Goal: Task Accomplishment & Management: Complete application form

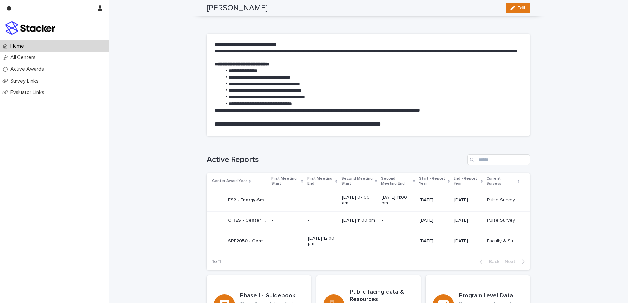
scroll to position [349, 0]
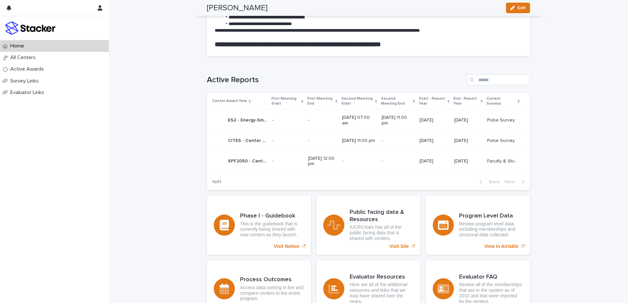
click at [247, 120] on p "ES2 - Energy-Smart Electronic Systems - Phase 3" at bounding box center [248, 119] width 40 height 7
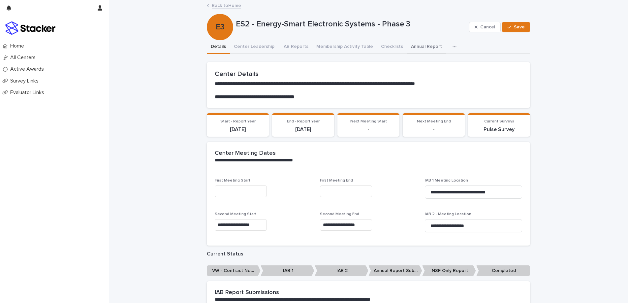
click at [413, 47] on button "Annual Report" at bounding box center [426, 47] width 39 height 14
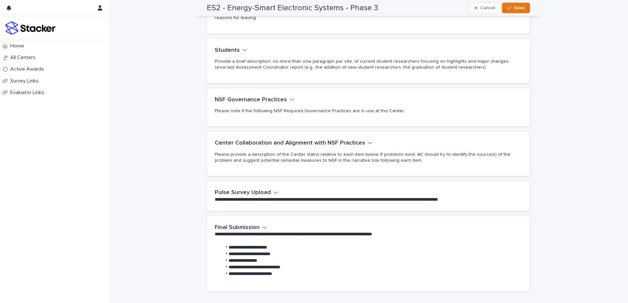
scroll to position [130, 0]
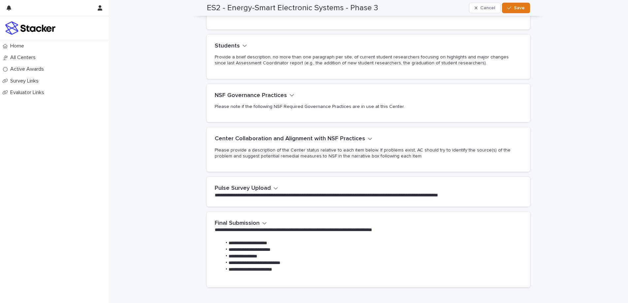
click at [262, 220] on icon "button" at bounding box center [264, 223] width 5 height 6
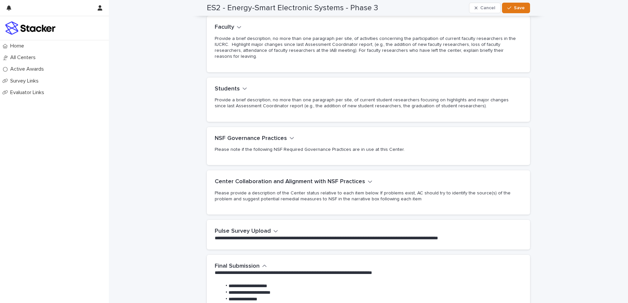
scroll to position [9, 0]
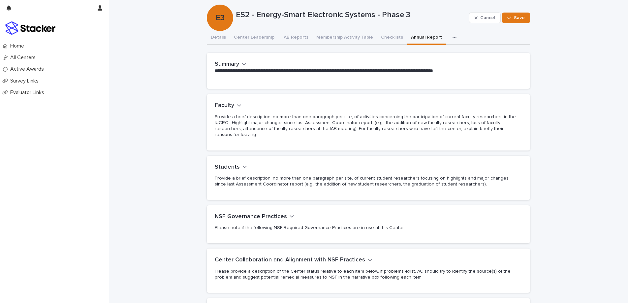
click at [237, 106] on icon "button" at bounding box center [239, 105] width 4 height 2
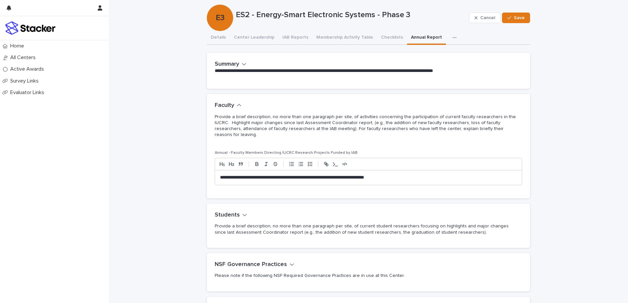
click at [243, 212] on icon "button" at bounding box center [245, 215] width 5 height 6
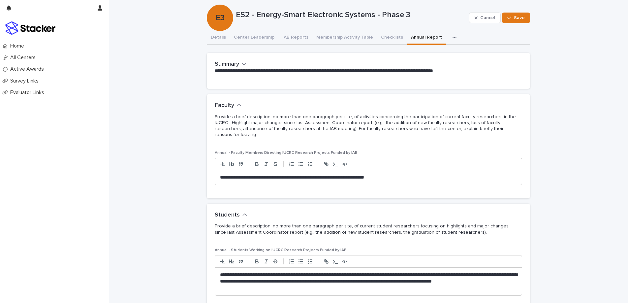
click at [242, 65] on icon "button" at bounding box center [244, 64] width 5 height 6
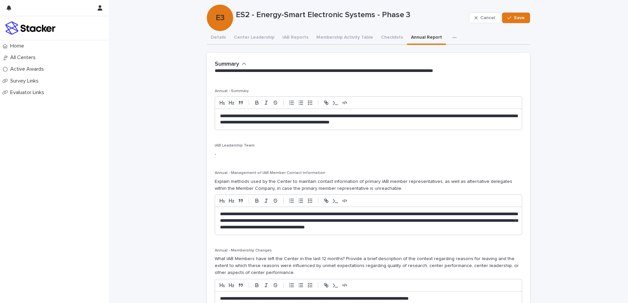
click at [216, 152] on p "-" at bounding box center [369, 154] width 308 height 7
click at [224, 157] on p "-" at bounding box center [369, 154] width 308 height 7
click at [217, 155] on p "-" at bounding box center [369, 154] width 308 height 7
click at [215, 155] on p "-" at bounding box center [369, 154] width 308 height 7
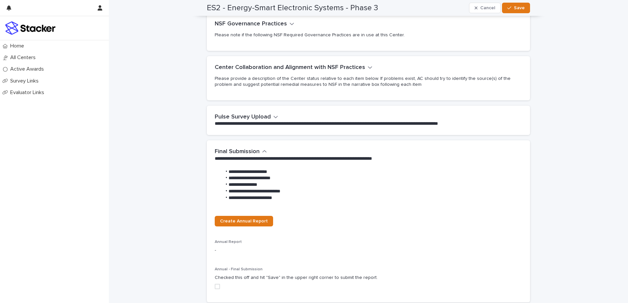
scroll to position [648, 0]
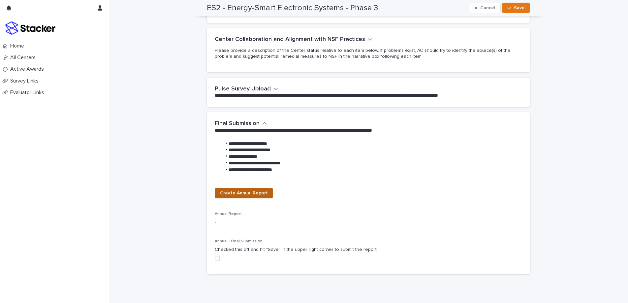
click at [243, 191] on span "Create Annual Report" at bounding box center [244, 193] width 48 height 5
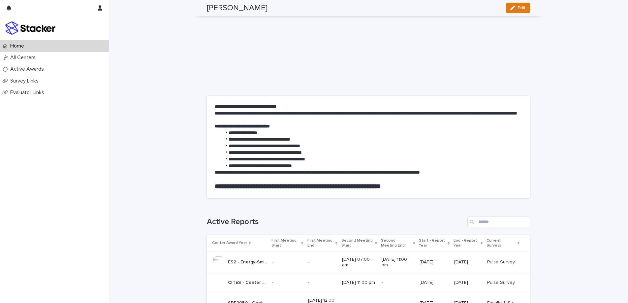
scroll to position [232, 0]
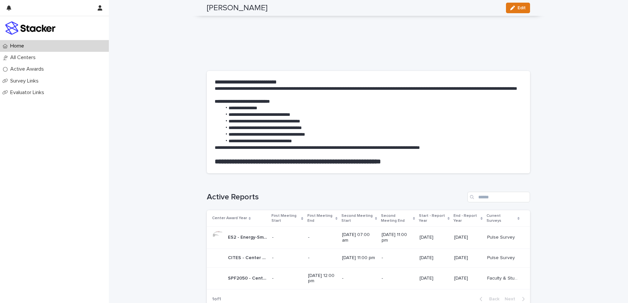
click at [242, 234] on p "ES2 - Energy-Smart Electronic Systems - Phase 3" at bounding box center [248, 236] width 40 height 7
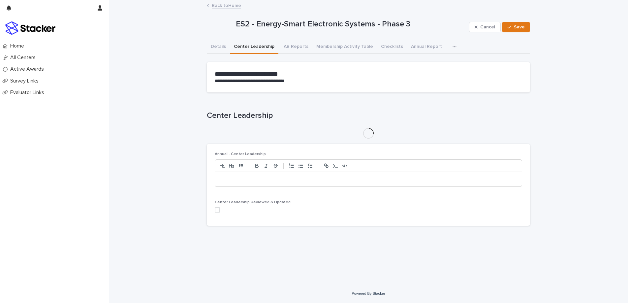
click at [258, 47] on button "Center Leadership" at bounding box center [254, 47] width 49 height 14
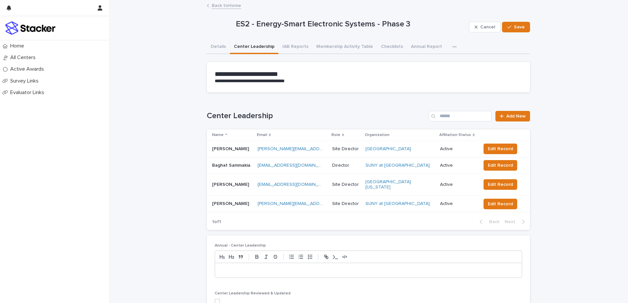
click at [271, 267] on p at bounding box center [368, 270] width 297 height 7
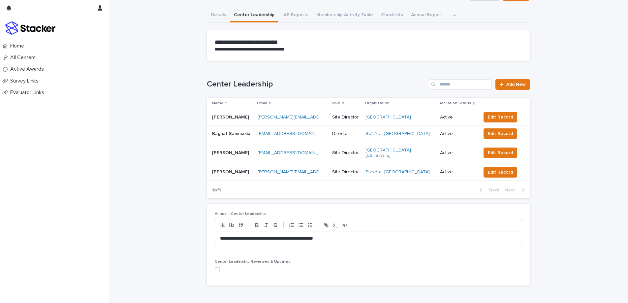
scroll to position [66, 0]
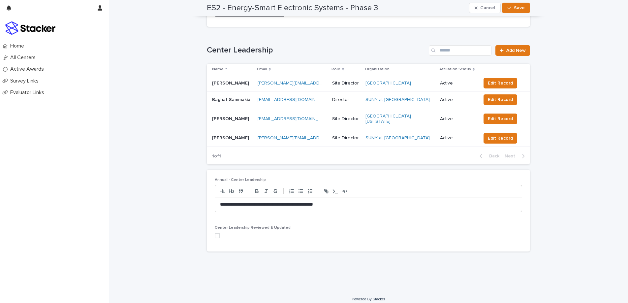
click at [215, 233] on span at bounding box center [217, 235] width 5 height 5
click at [517, 6] on span "Save" at bounding box center [519, 8] width 11 height 5
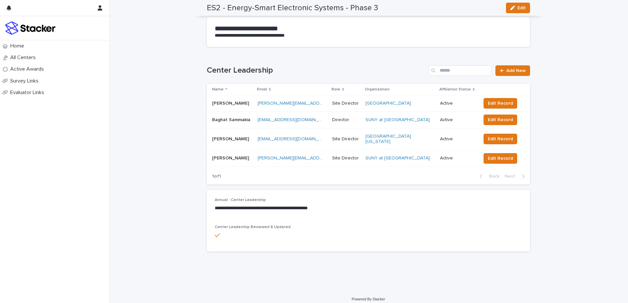
click at [215, 233] on icon at bounding box center [217, 235] width 5 height 4
click at [507, 69] on span "Add New" at bounding box center [516, 70] width 19 height 5
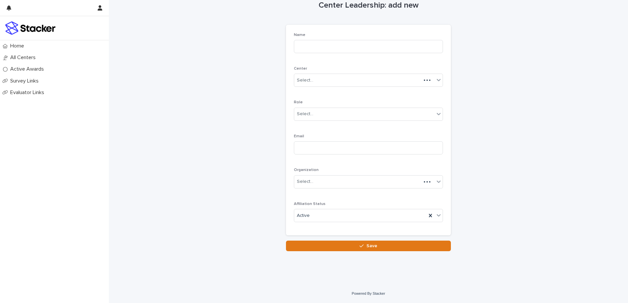
scroll to position [13, 0]
click at [323, 41] on input at bounding box center [368, 46] width 149 height 13
type input "**********"
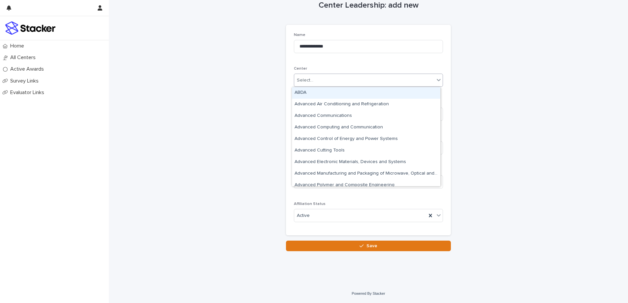
click at [309, 77] on div "Select..." at bounding box center [305, 80] width 16 height 7
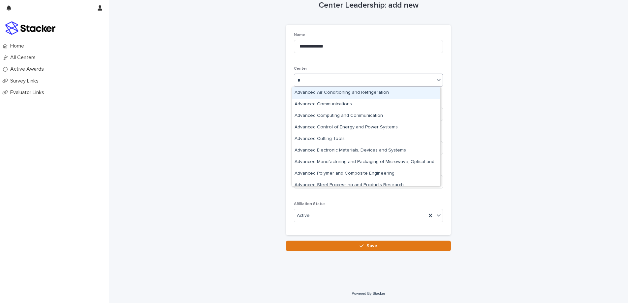
type input "**"
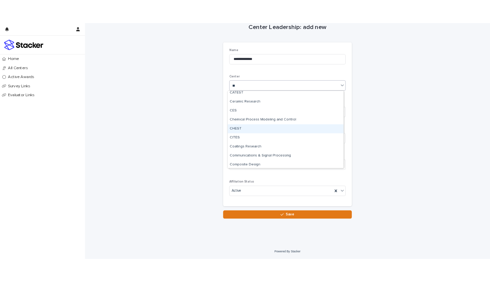
scroll to position [188, 0]
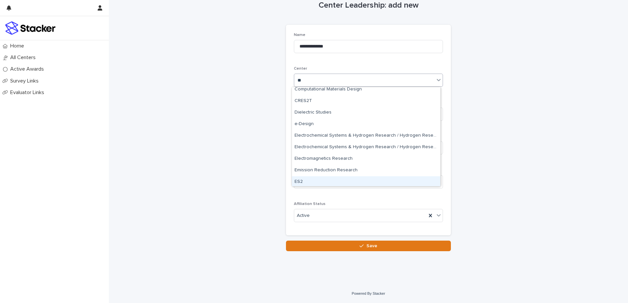
click at [344, 184] on div "ES2" at bounding box center [366, 182] width 148 height 12
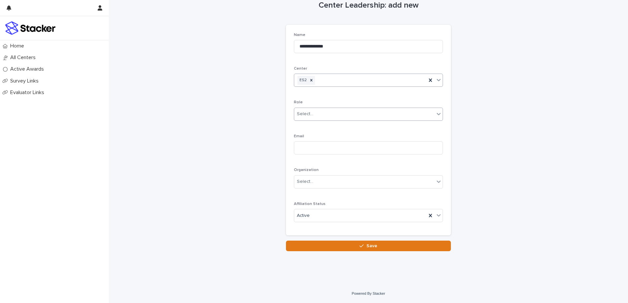
click at [301, 115] on div "Select..." at bounding box center [305, 114] width 16 height 7
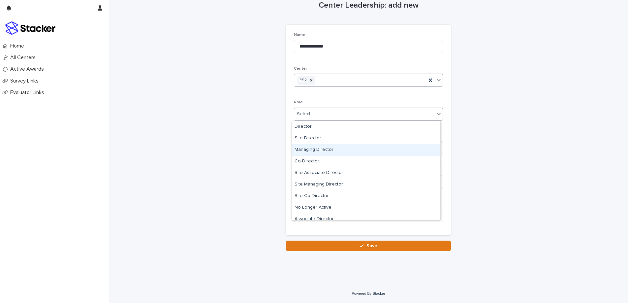
click at [313, 152] on div "Managing Director" at bounding box center [366, 150] width 148 height 12
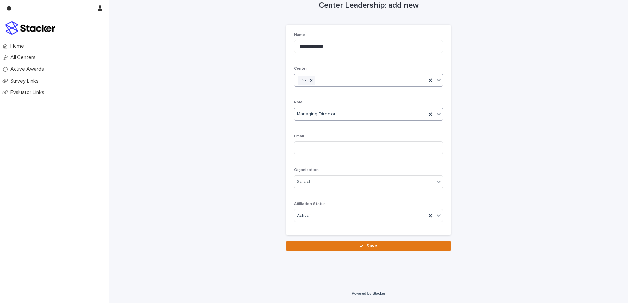
click at [213, 144] on div "**********" at bounding box center [368, 119] width 323 height 264
click at [353, 182] on div "Select..." at bounding box center [364, 181] width 140 height 11
click at [187, 186] on div "**********" at bounding box center [368, 135] width 519 height 297
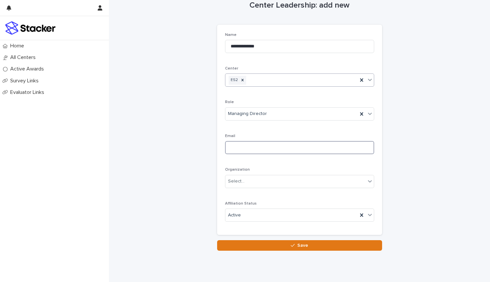
click at [230, 151] on input at bounding box center [299, 147] width 149 height 13
paste input "**********"
type input "**********"
click at [243, 184] on div "Select..." at bounding box center [295, 181] width 140 height 11
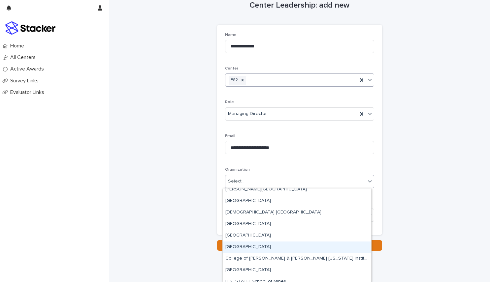
scroll to position [94, 0]
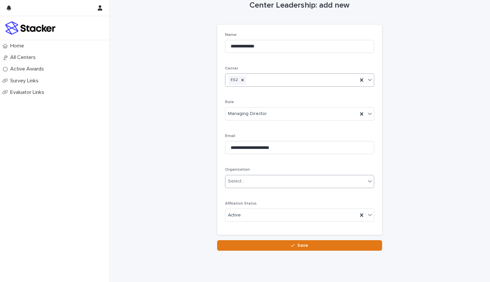
click at [368, 181] on icon at bounding box center [370, 181] width 4 height 2
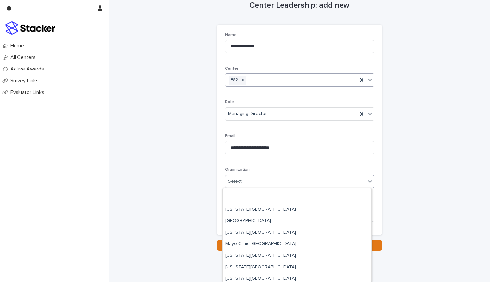
scroll to position [492, 0]
click at [261, 179] on div "Select..." at bounding box center [295, 181] width 140 height 11
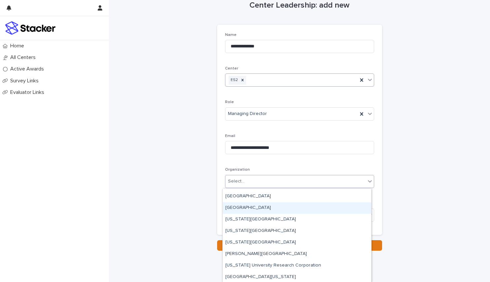
scroll to position [2123, 0]
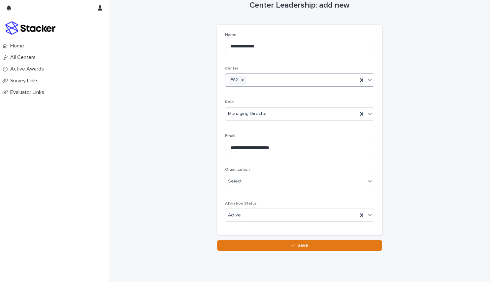
click at [393, 200] on div "**********" at bounding box center [299, 119] width 323 height 264
click at [324, 214] on div "Active" at bounding box center [291, 215] width 132 height 11
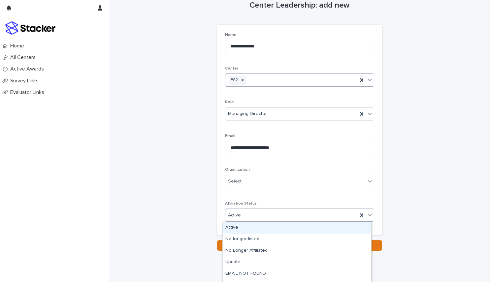
click at [448, 213] on div "**********" at bounding box center [299, 119] width 323 height 264
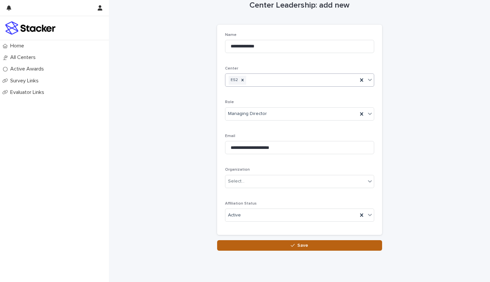
click at [291, 244] on icon "button" at bounding box center [293, 246] width 4 height 5
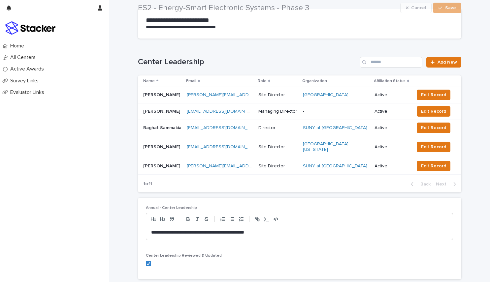
scroll to position [72, 0]
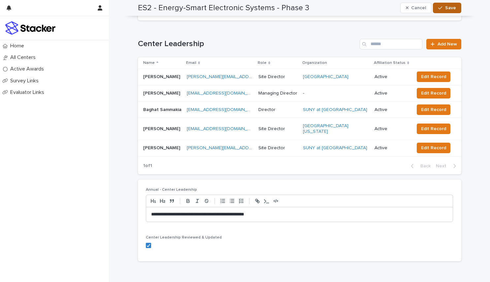
click at [440, 7] on icon "button" at bounding box center [440, 8] width 4 height 3
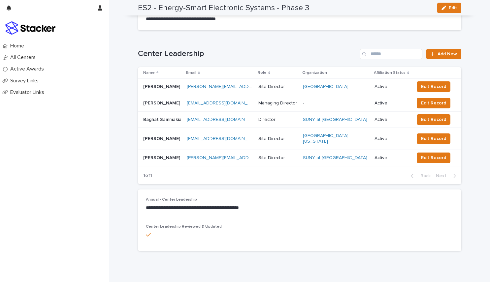
scroll to position [0, 0]
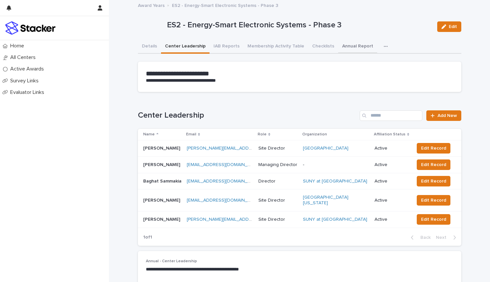
click at [344, 42] on button "Annual Report" at bounding box center [357, 47] width 39 height 14
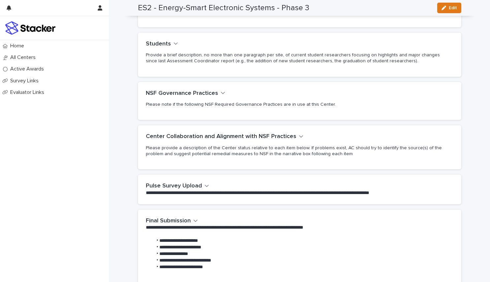
scroll to position [186, 0]
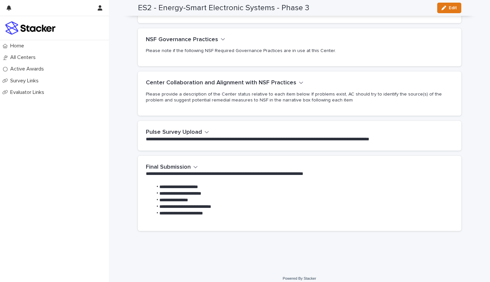
click at [193, 164] on icon "button" at bounding box center [195, 167] width 5 height 6
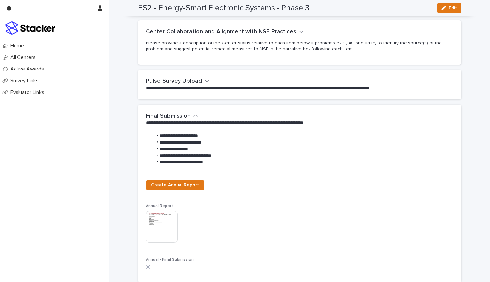
scroll to position [286, 0]
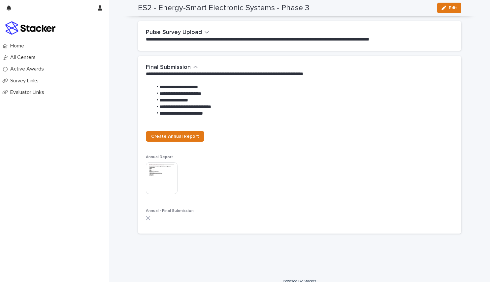
click at [146, 216] on icon at bounding box center [148, 218] width 5 height 5
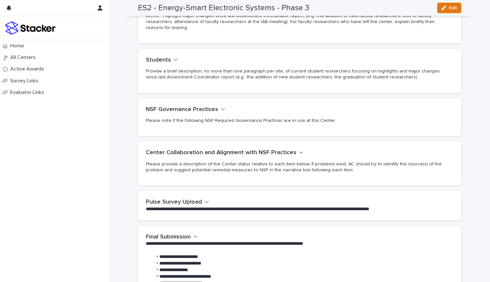
scroll to position [244, 0]
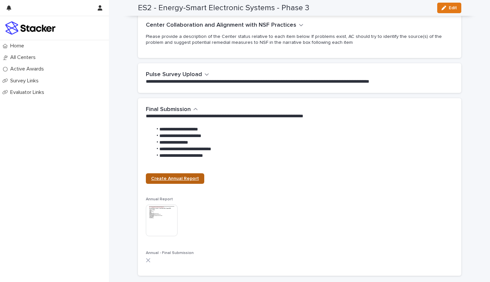
click at [176, 177] on span "Create Annual Report" at bounding box center [175, 179] width 48 height 5
